Goal: Task Accomplishment & Management: Use online tool/utility

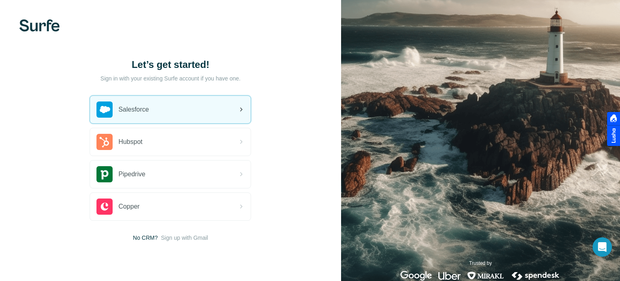
click at [172, 109] on div "Salesforce" at bounding box center [170, 109] width 161 height 27
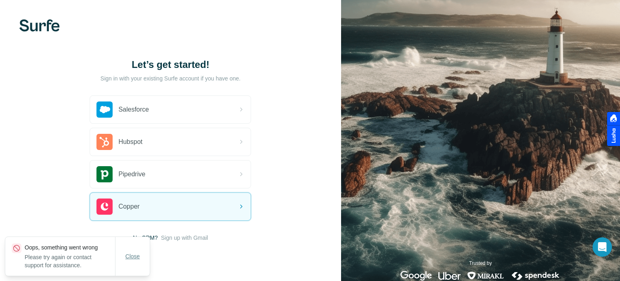
click at [133, 256] on span "Close" at bounding box center [133, 256] width 15 height 8
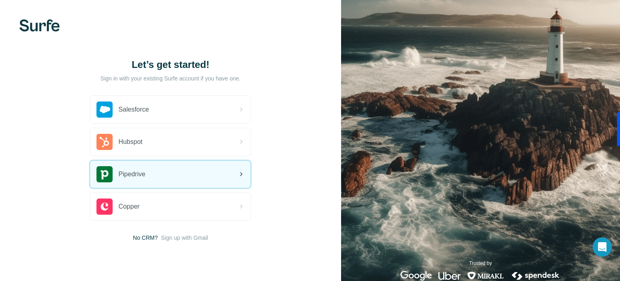
click at [140, 175] on span "Pipedrive" at bounding box center [131, 174] width 27 height 10
